Goal: Task Accomplishment & Management: Use online tool/utility

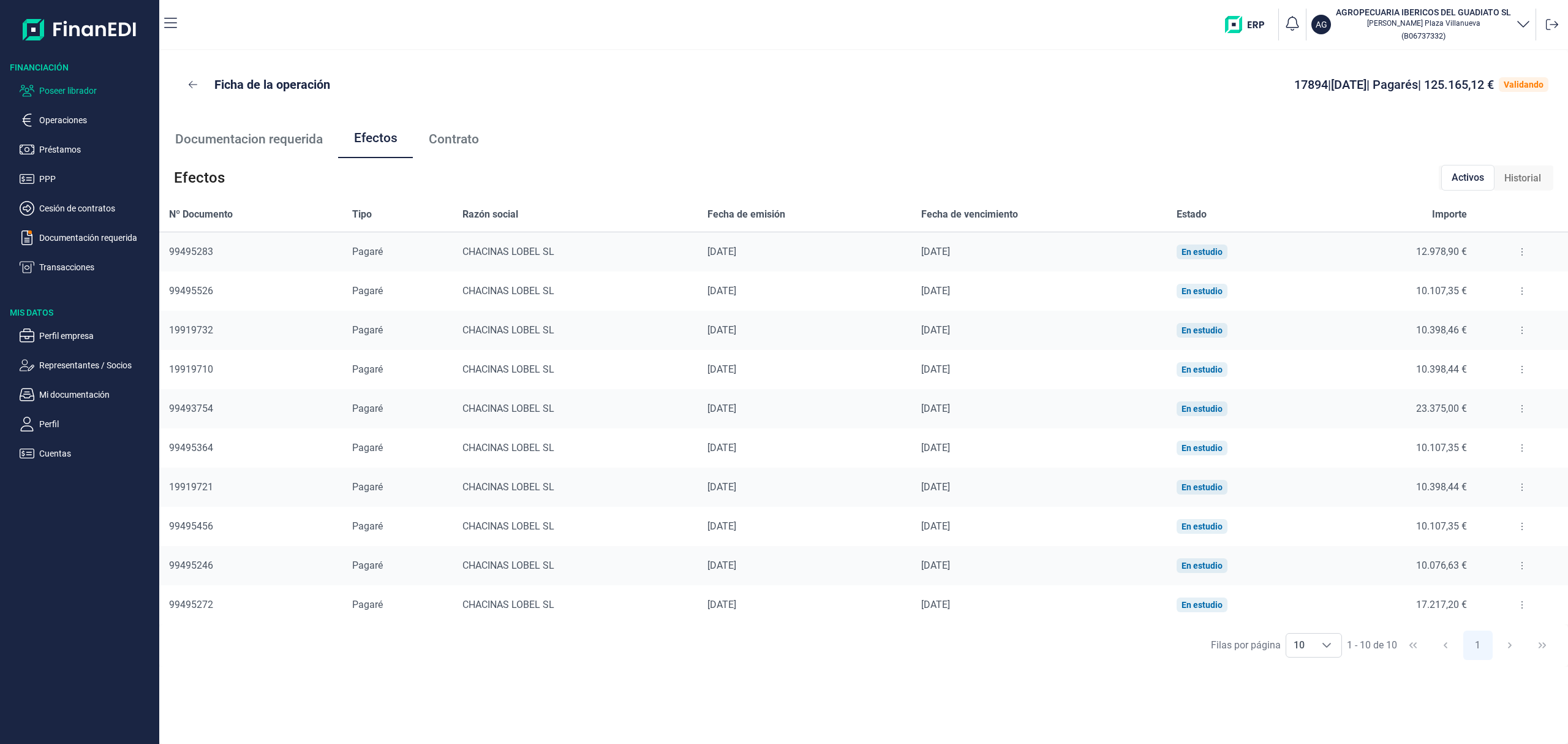
click at [80, 89] on p "Poseer librador" at bounding box center [97, 91] width 116 height 15
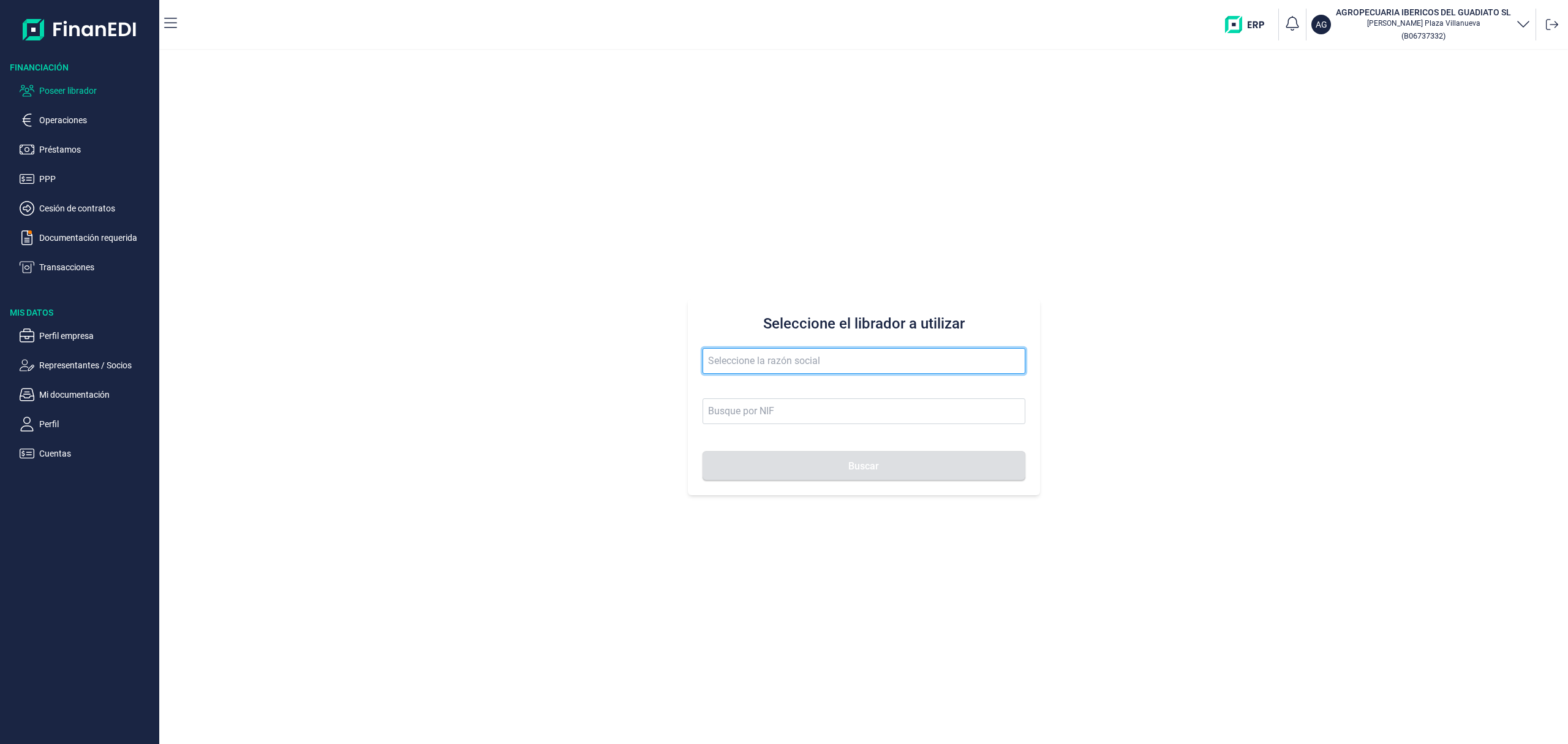
click at [719, 353] on input "text" at bounding box center [864, 360] width 323 height 25
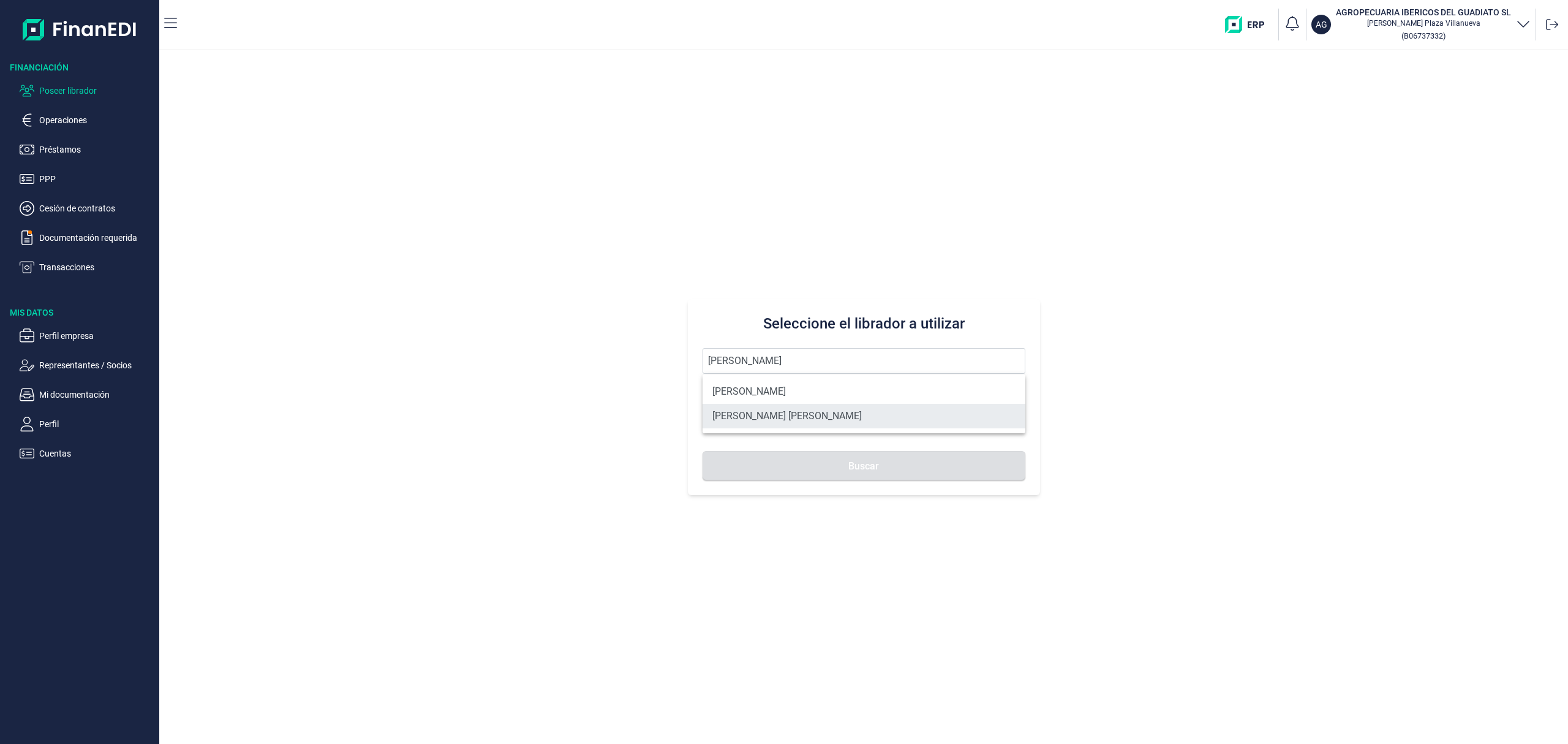
click at [834, 419] on li "[PERSON_NAME] [PERSON_NAME]" at bounding box center [864, 416] width 323 height 24
type input "[PERSON_NAME] [PERSON_NAME]"
type input "43158860G"
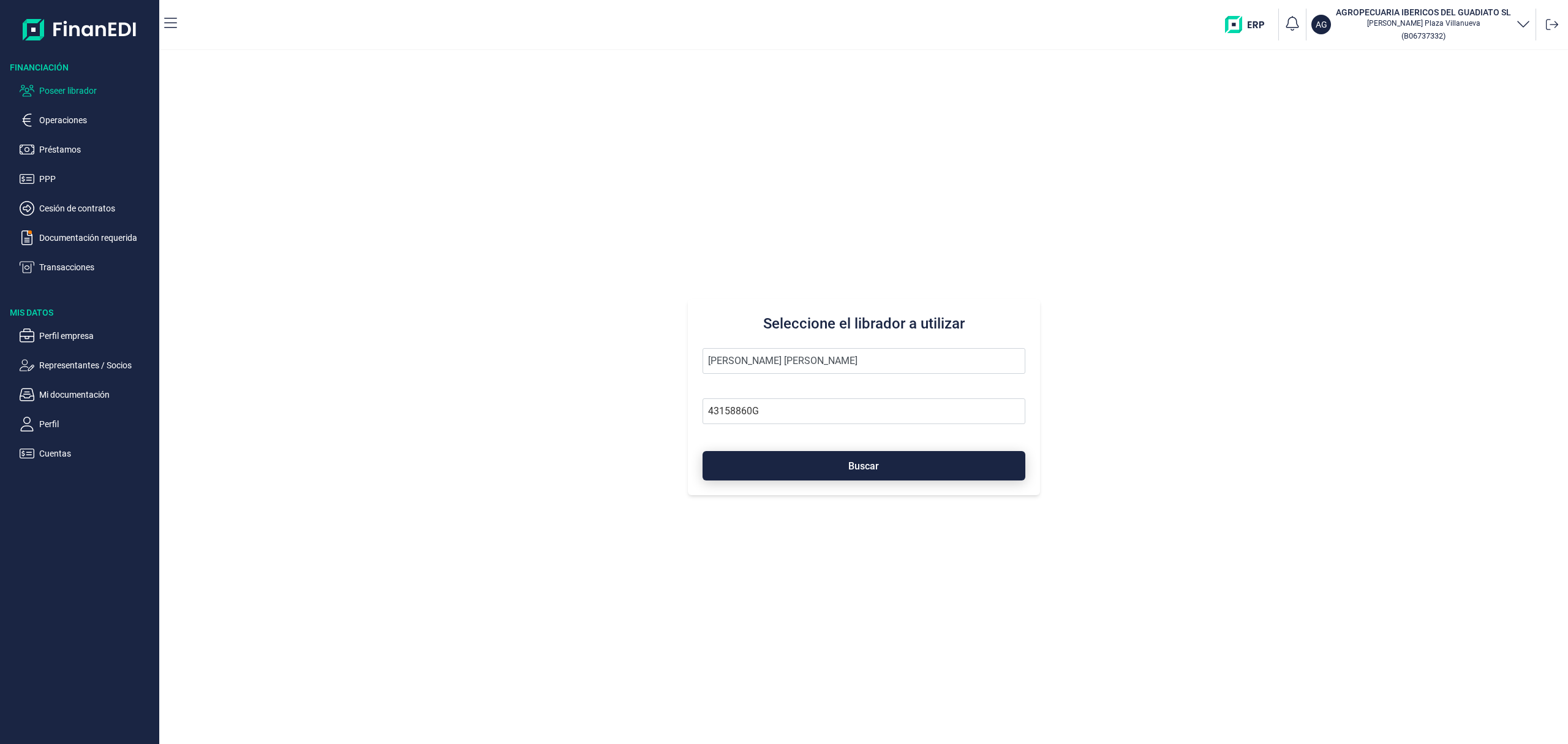
click at [841, 459] on button "Buscar" at bounding box center [864, 465] width 323 height 29
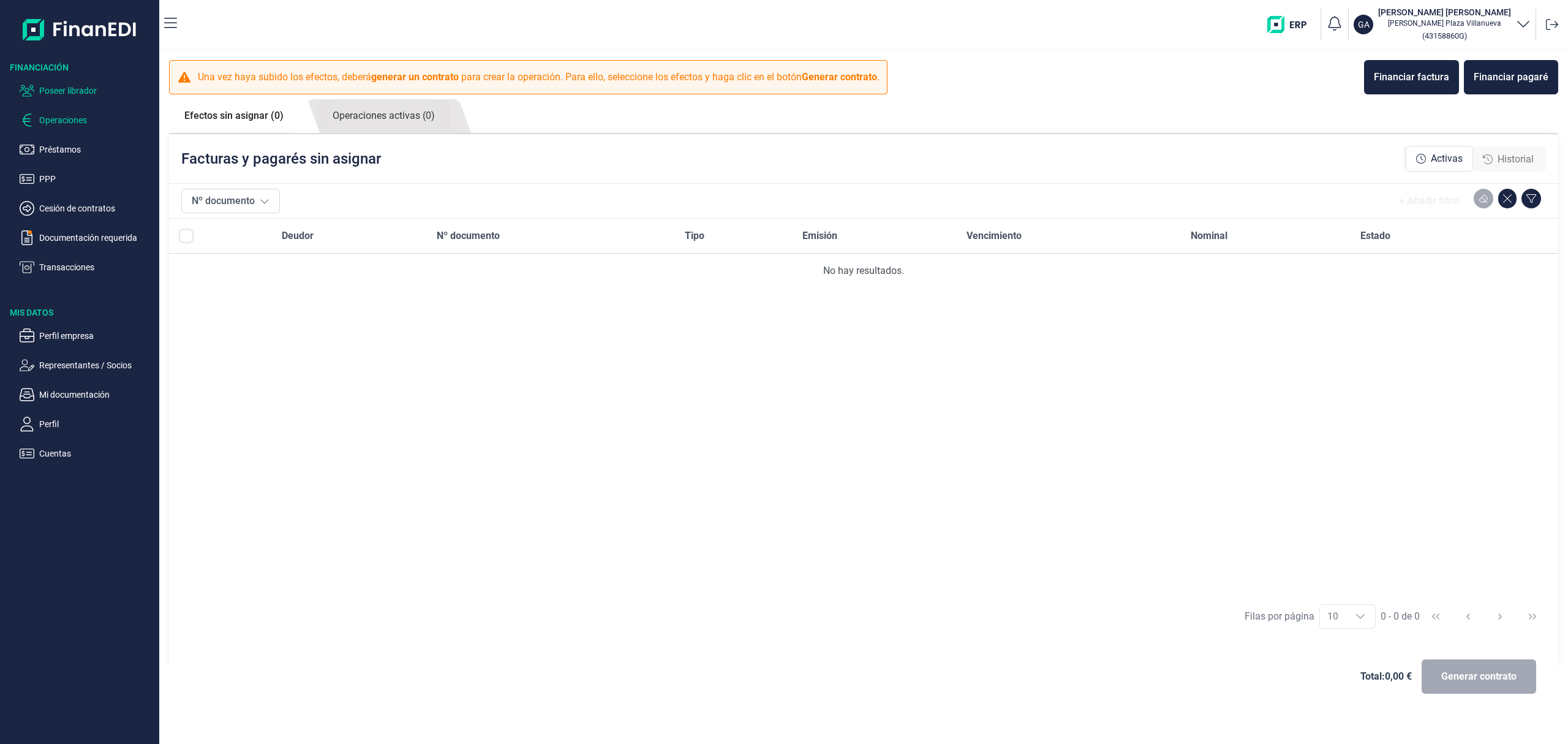
click at [71, 85] on p "Poseer librador" at bounding box center [97, 91] width 116 height 15
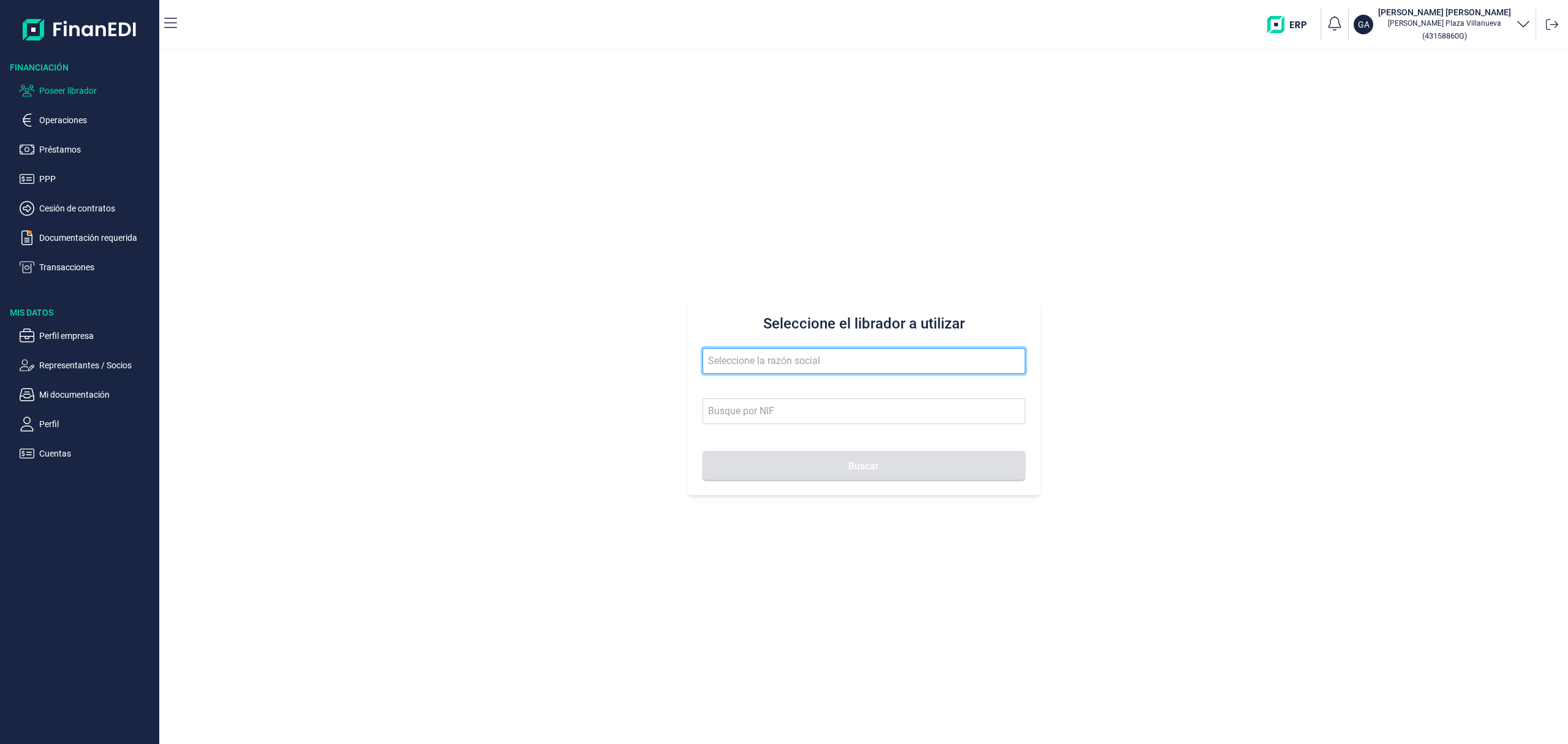
click at [725, 354] on input "text" at bounding box center [864, 360] width 323 height 25
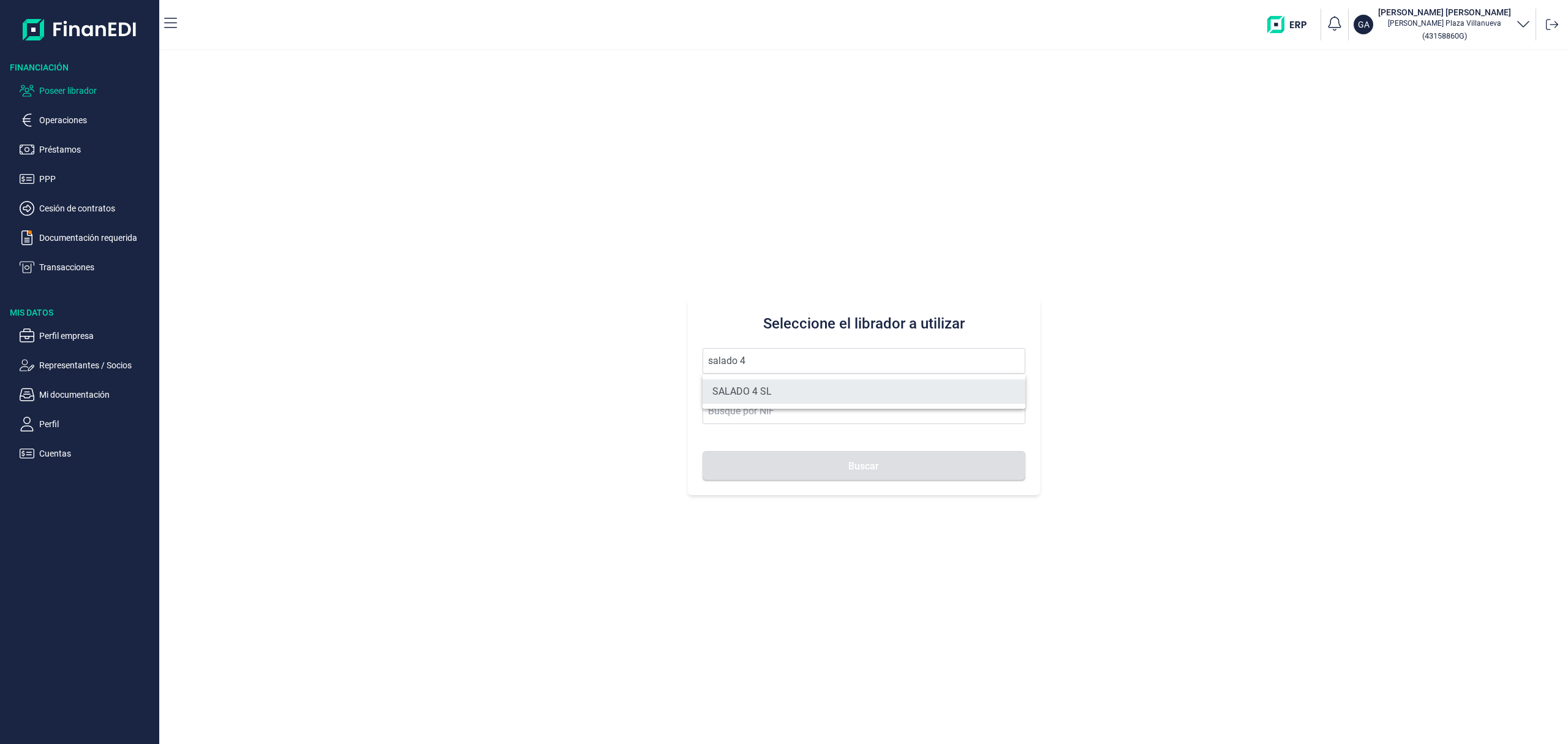
click at [751, 391] on li "SALADO 4 SL" at bounding box center [864, 392] width 323 height 24
type input "SALADO 4 SL"
type input "B09615576"
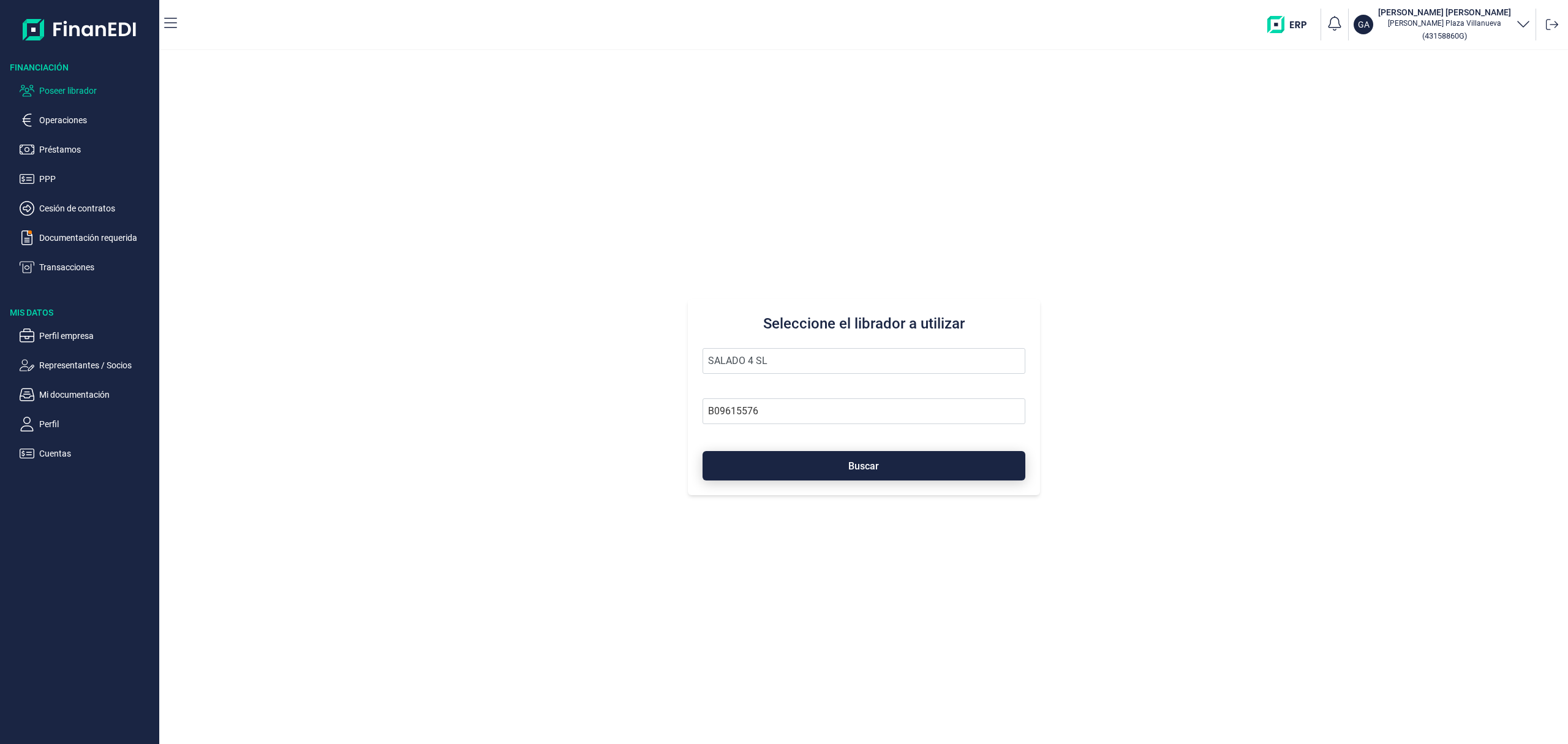
click at [784, 470] on button "Buscar" at bounding box center [864, 465] width 323 height 29
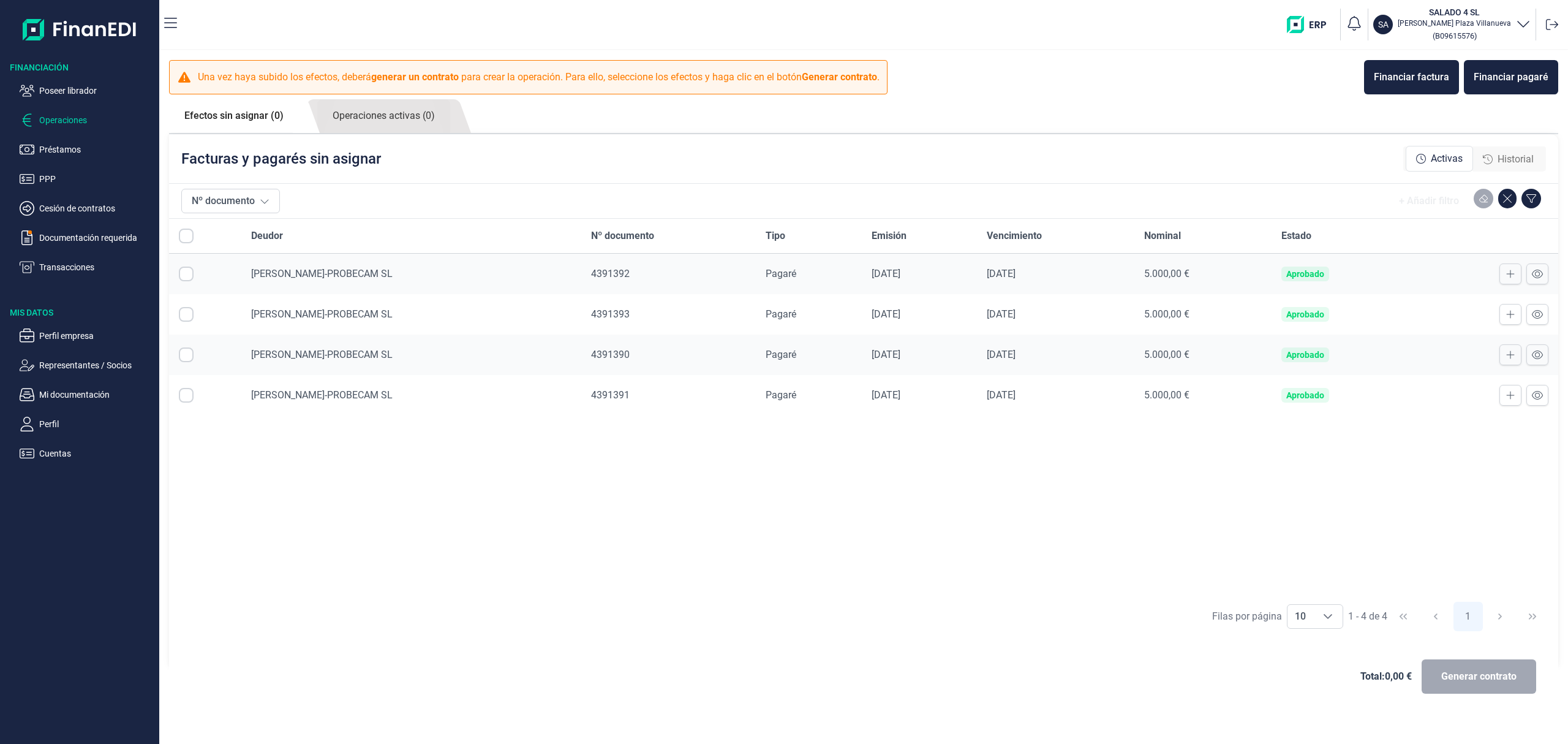
checkbox input "true"
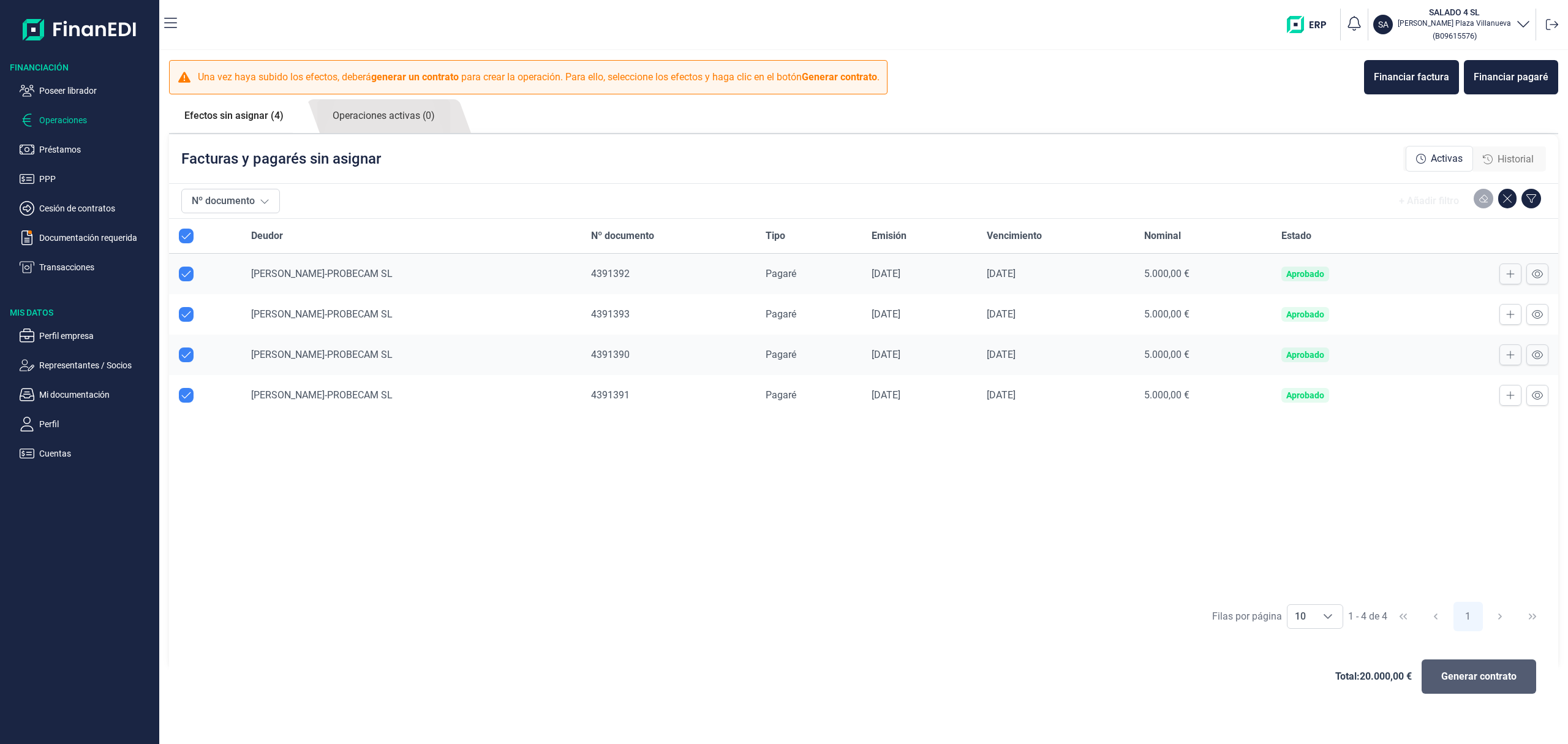
click at [1495, 684] on button "Generar contrato" at bounding box center [1480, 676] width 115 height 35
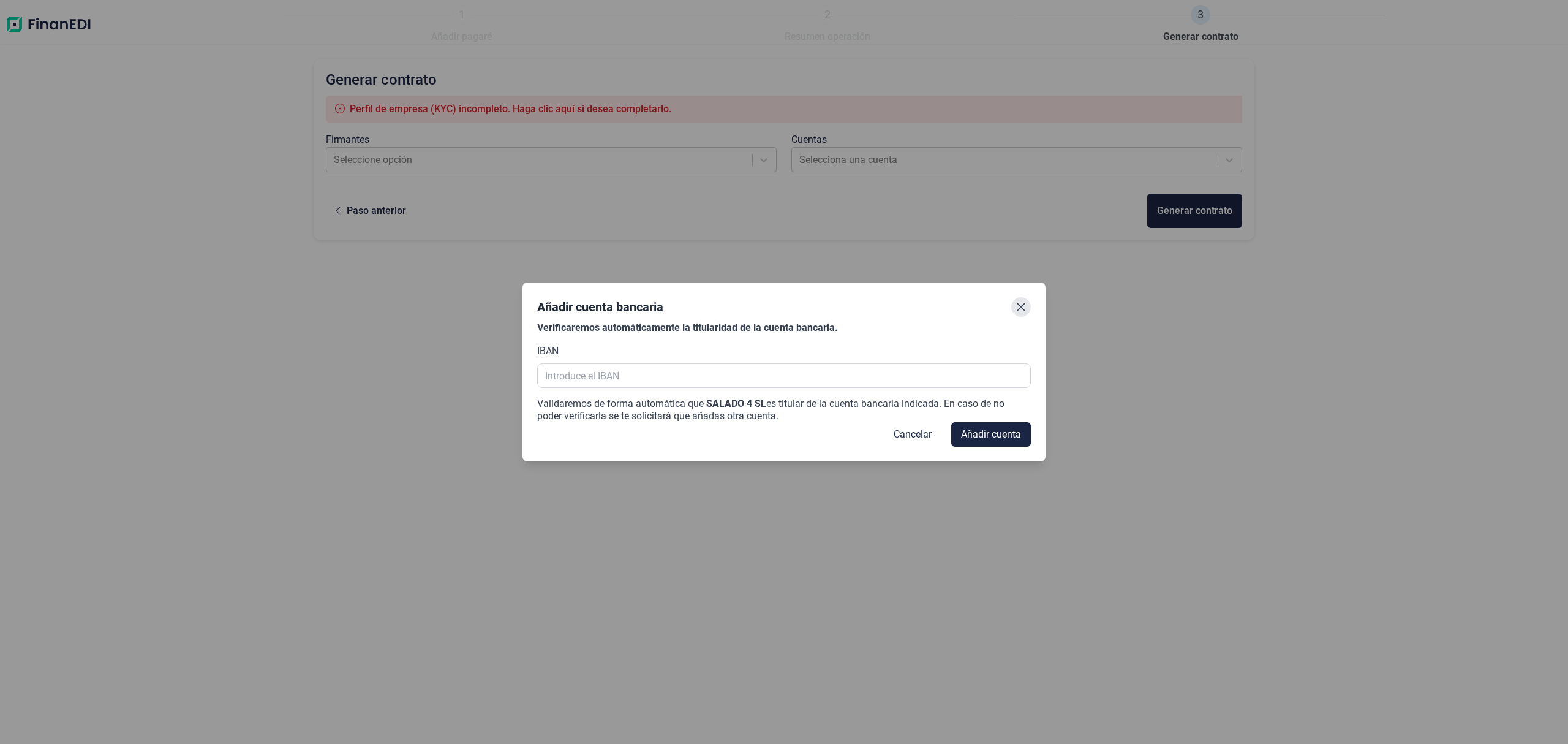
click at [1017, 302] on icon "Close" at bounding box center [1021, 307] width 9 height 9
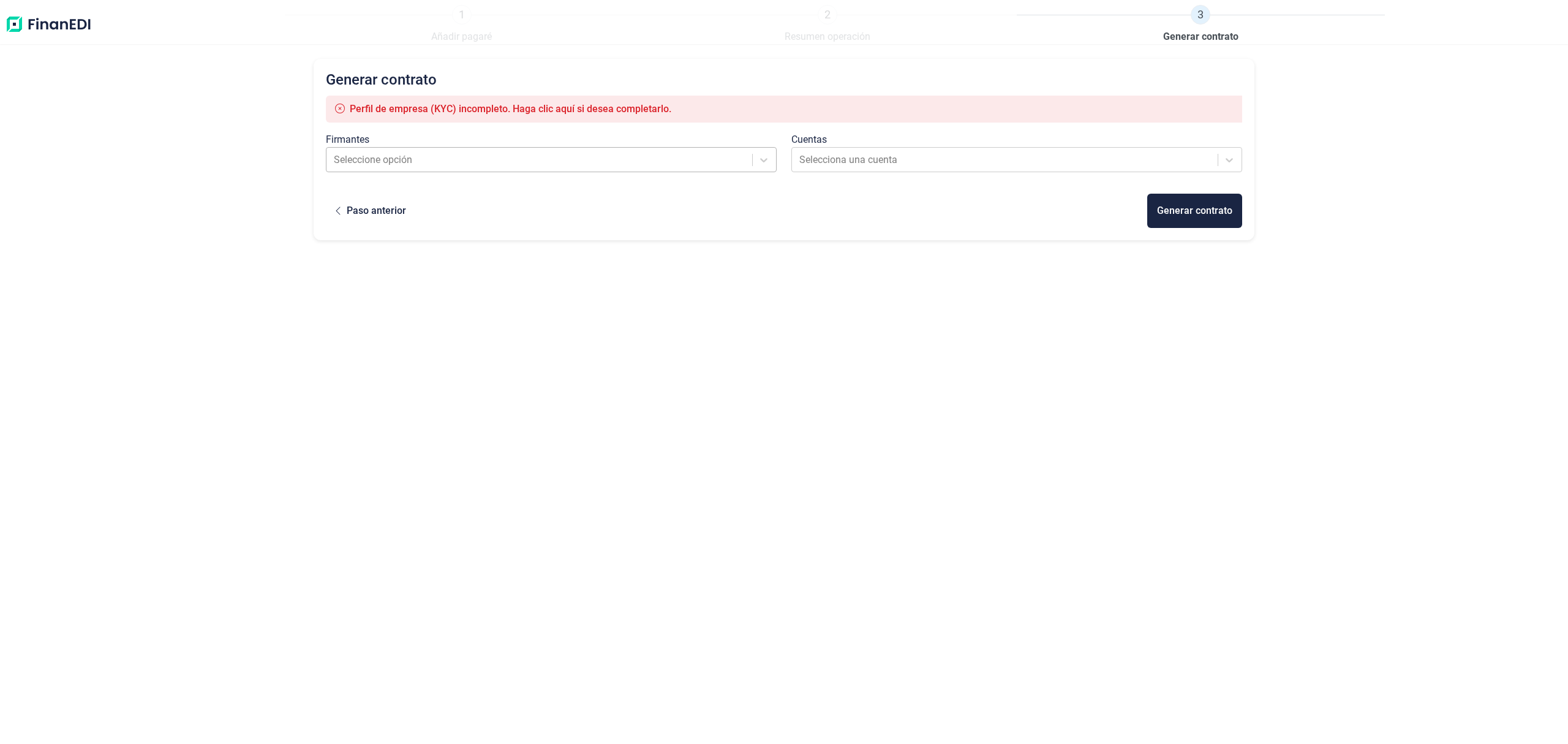
click at [402, 161] on div at bounding box center [540, 160] width 413 height 17
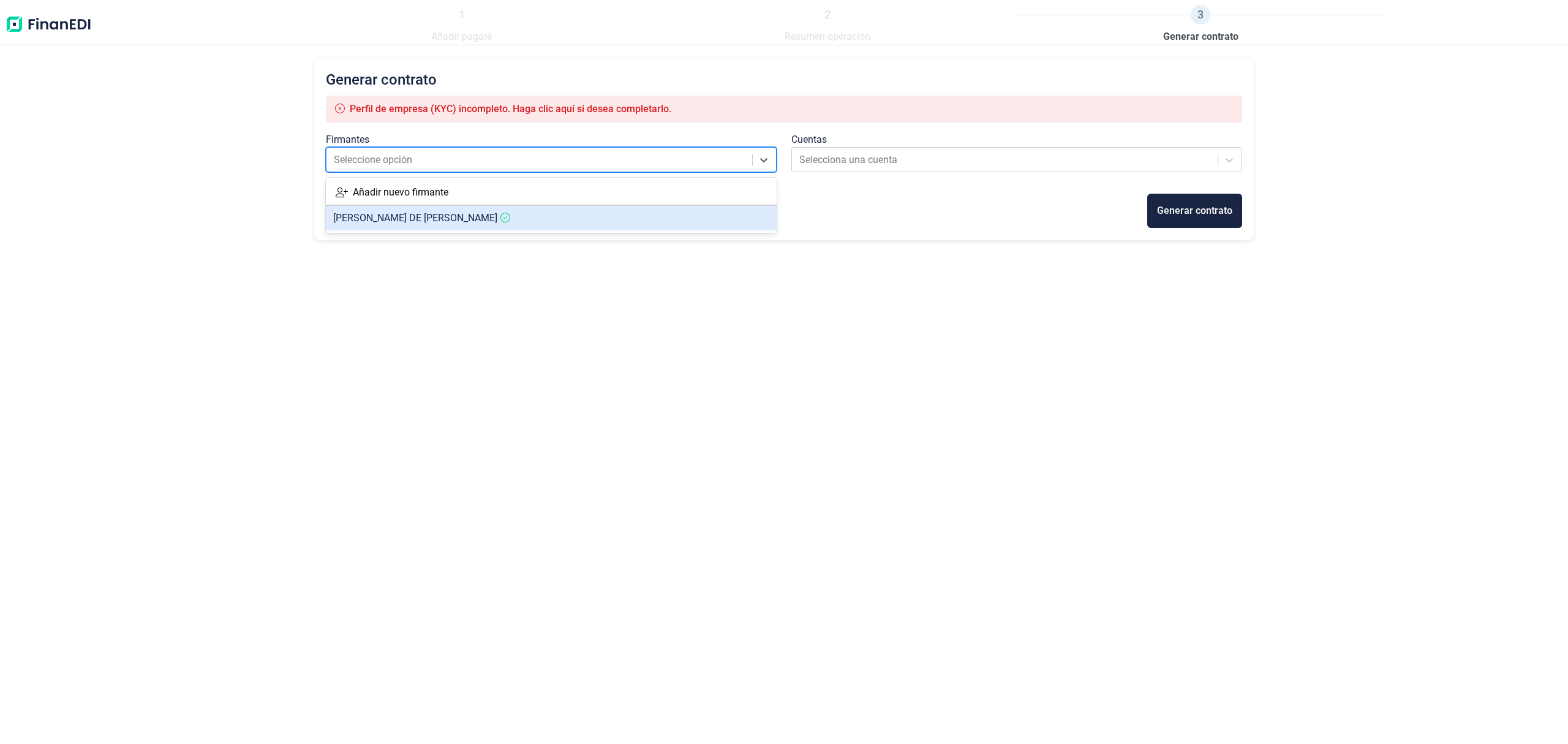
click at [402, 219] on span "[PERSON_NAME] DE LA FUENTE [PERSON_NAME]" at bounding box center [415, 218] width 164 height 11
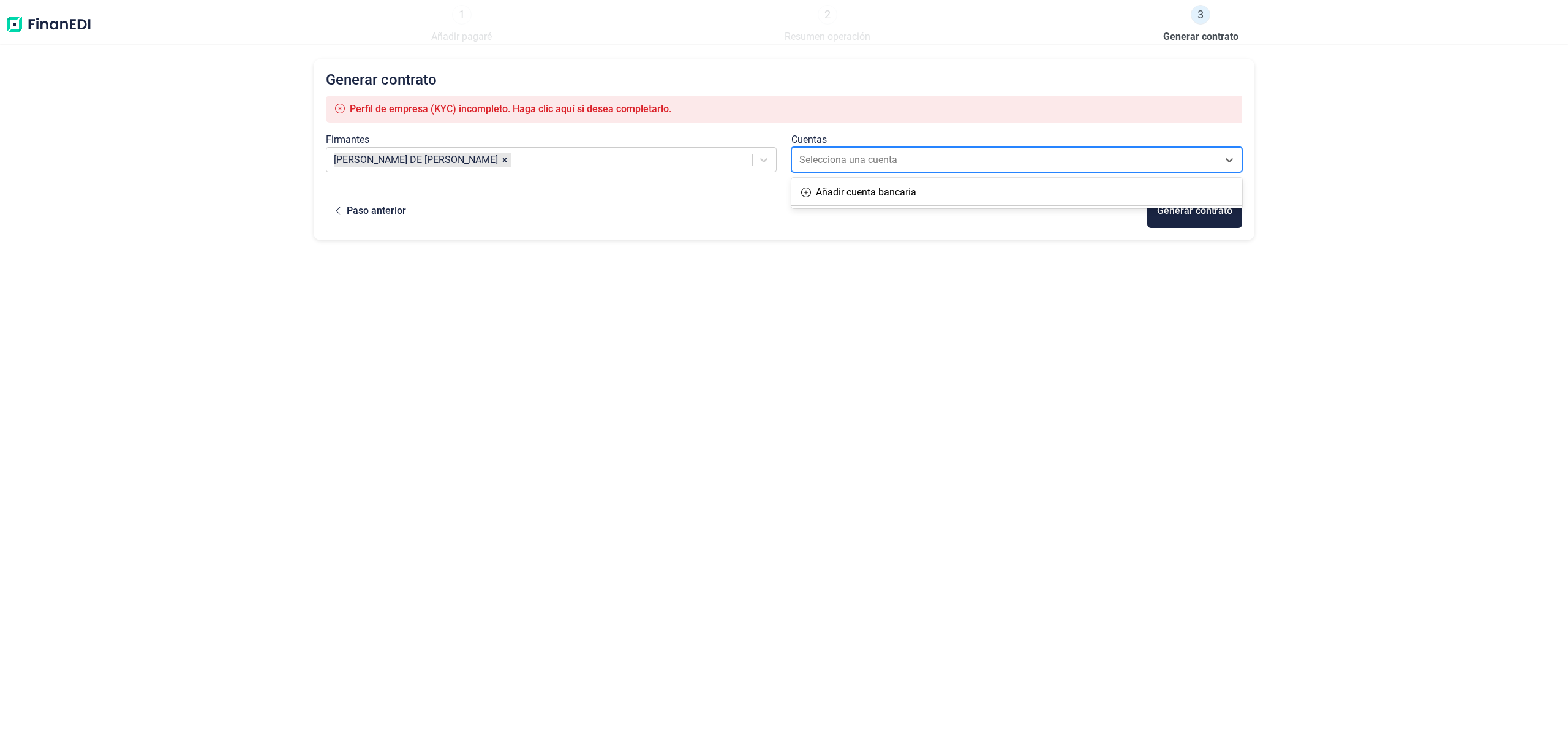
click at [859, 172] on div "Selecciona una cuenta" at bounding box center [1017, 160] width 451 height 25
